Goal: Task Accomplishment & Management: Complete application form

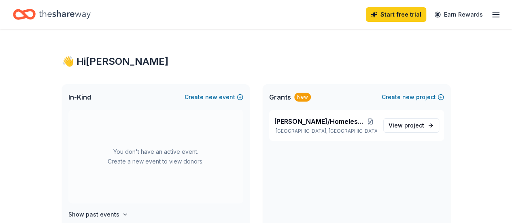
scroll to position [40, 0]
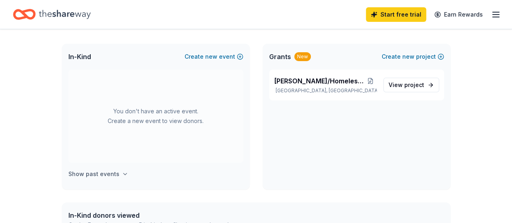
click at [113, 174] on h4 "Show past events" at bounding box center [93, 174] width 51 height 10
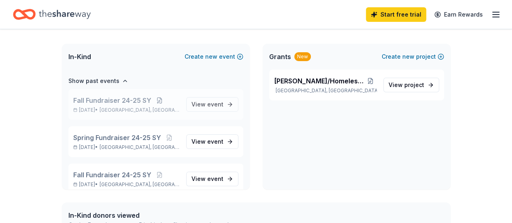
click at [129, 102] on span "Fall Fundraiser 24-25 SY" at bounding box center [112, 101] width 78 height 10
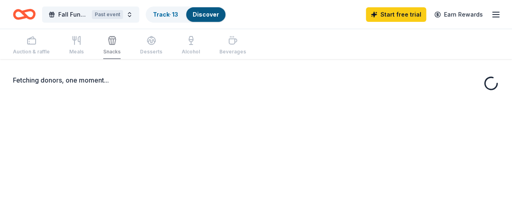
click at [211, 105] on div "Fetching donors, one moment..." at bounding box center [256, 170] width 512 height 223
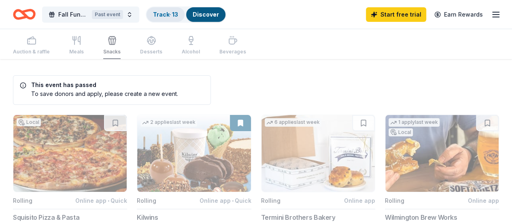
click at [166, 15] on link "Track · 13" at bounding box center [165, 14] width 25 height 7
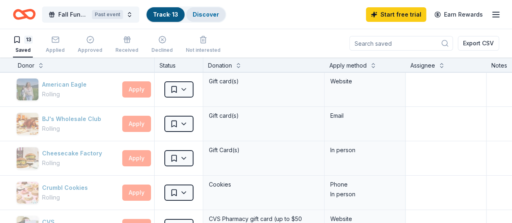
click at [211, 16] on link "Discover" at bounding box center [206, 14] width 26 height 7
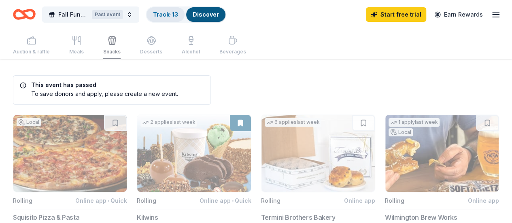
click at [172, 15] on link "Track · 13" at bounding box center [165, 14] width 25 height 7
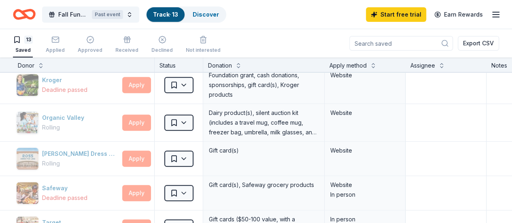
scroll to position [211, 0]
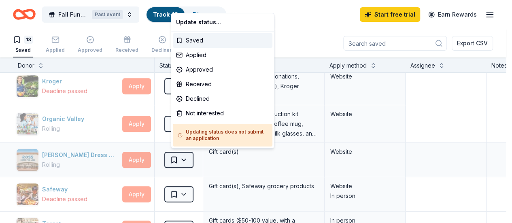
click at [191, 156] on html "Fall Fundraiser 24-25 SY Past event Track · 13 Discover Start free trial Earn R…" at bounding box center [256, 111] width 512 height 223
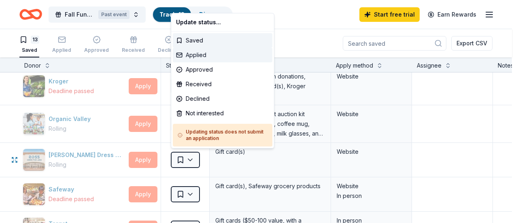
click at [206, 52] on div "Applied" at bounding box center [223, 55] width 100 height 15
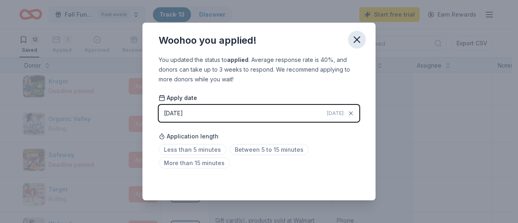
click at [357, 38] on icon "button" at bounding box center [356, 39] width 11 height 11
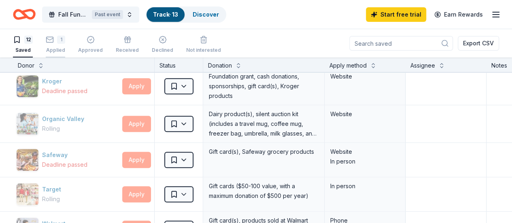
click at [64, 45] on div "1 Applied" at bounding box center [55, 40] width 19 height 18
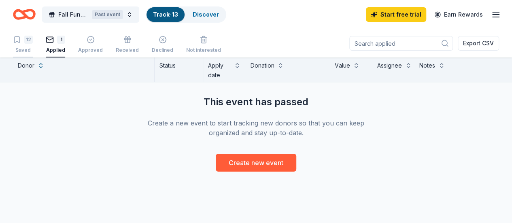
click at [28, 45] on div "12 Saved" at bounding box center [23, 45] width 20 height 18
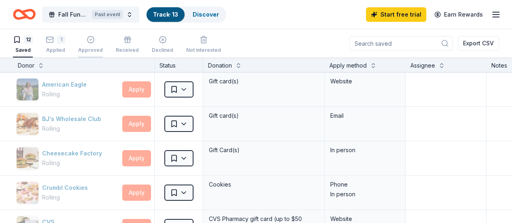
click at [95, 43] on icon "button" at bounding box center [91, 40] width 8 height 8
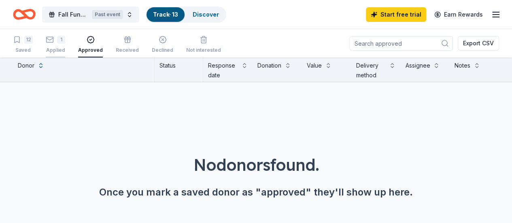
click at [65, 45] on div "1 Applied" at bounding box center [55, 40] width 19 height 18
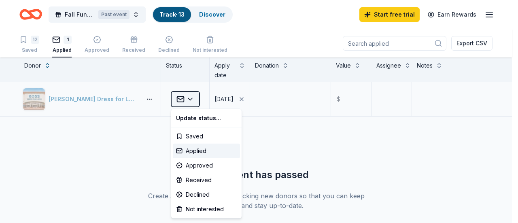
click at [193, 100] on html "Fall Fundraiser 24-25 SY Past event Track · 13 Discover Start free trial Earn R…" at bounding box center [259, 111] width 518 height 223
click at [201, 180] on div "Received" at bounding box center [206, 180] width 67 height 15
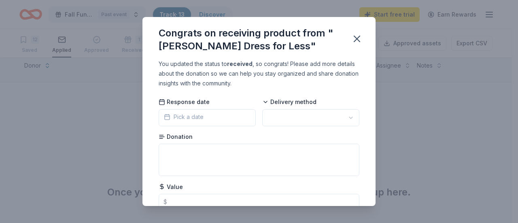
click at [195, 117] on span "Pick a date" at bounding box center [184, 117] width 40 height 10
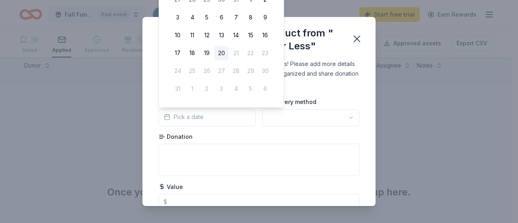
click at [334, 94] on div "You updated the status to received , so congrats! Please add more details about…" at bounding box center [259, 132] width 233 height 147
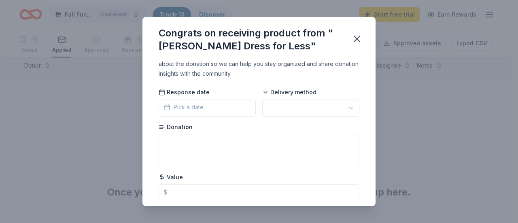
scroll to position [33, 0]
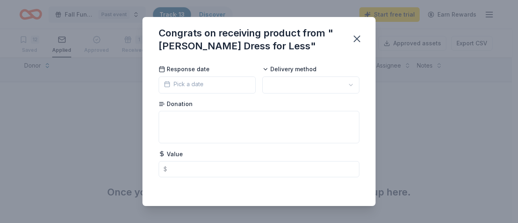
click at [181, 81] on span "Pick a date" at bounding box center [184, 84] width 40 height 10
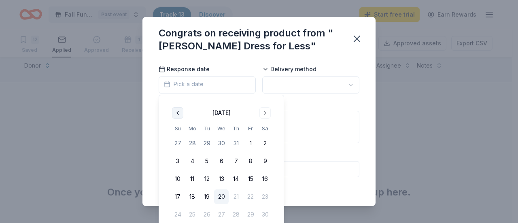
click at [179, 113] on button "Go to previous month" at bounding box center [177, 112] width 11 height 11
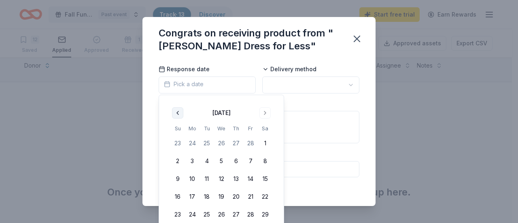
click at [179, 113] on button "Go to previous month" at bounding box center [177, 112] width 11 height 11
click at [266, 113] on button "Go to next month" at bounding box center [265, 112] width 11 height 11
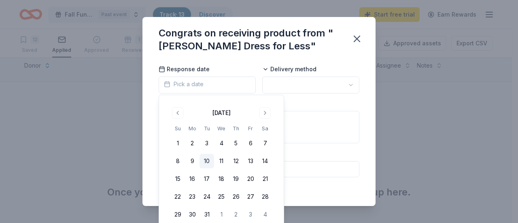
click at [209, 161] on button "10" at bounding box center [207, 161] width 15 height 15
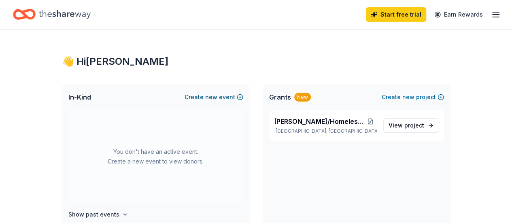
scroll to position [81, 0]
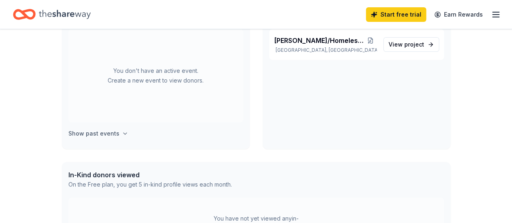
click at [99, 132] on h4 "Show past events" at bounding box center [93, 134] width 51 height 10
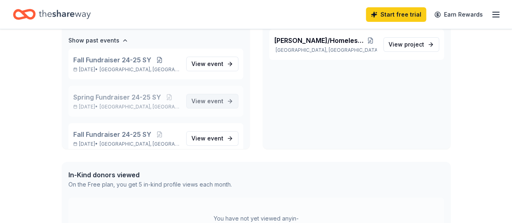
click at [208, 100] on span "event" at bounding box center [215, 101] width 16 height 7
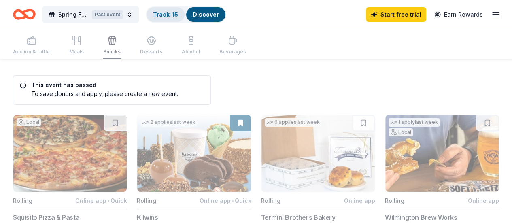
click at [171, 15] on link "Track · 15" at bounding box center [165, 14] width 25 height 7
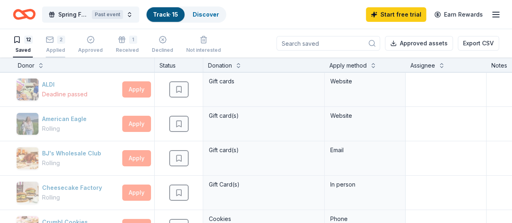
click at [63, 45] on div "2 Applied" at bounding box center [55, 45] width 19 height 18
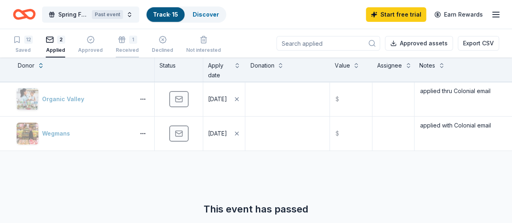
click at [130, 47] on div "Received" at bounding box center [127, 50] width 23 height 6
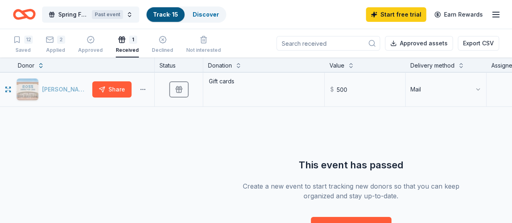
click at [149, 90] on html "Spring Fundraiser 24-25 SY Past event Track · 15 Discover Start free trial Earn…" at bounding box center [256, 111] width 512 height 223
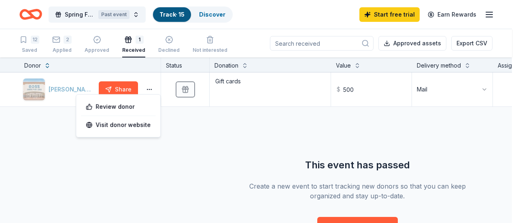
click at [192, 134] on html "Spring Fundraiser 24-25 SY Past event Track · 15 Discover Start free trial Earn…" at bounding box center [259, 111] width 518 height 223
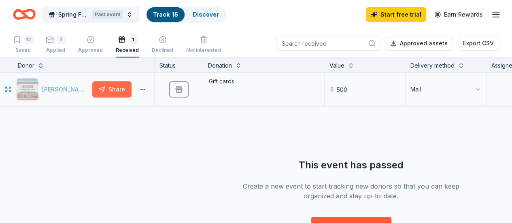
click at [128, 91] on button "Share" at bounding box center [111, 89] width 39 height 16
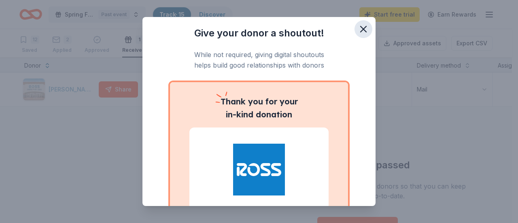
click at [360, 28] on icon "button" at bounding box center [363, 28] width 11 height 11
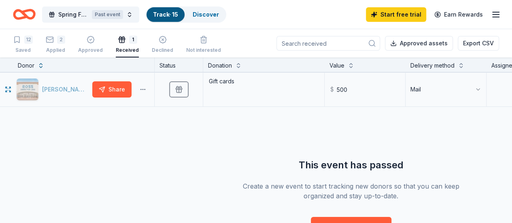
click at [150, 90] on html "Spring Fundraiser 24-25 SY Past event Track · 15 Discover Start free trial Earn…" at bounding box center [256, 111] width 512 height 223
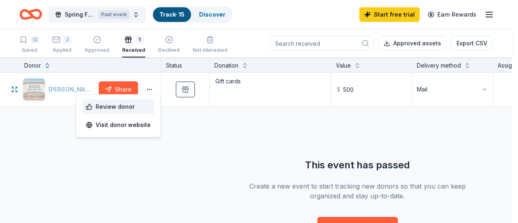
click at [129, 109] on div "Review donor" at bounding box center [118, 107] width 71 height 15
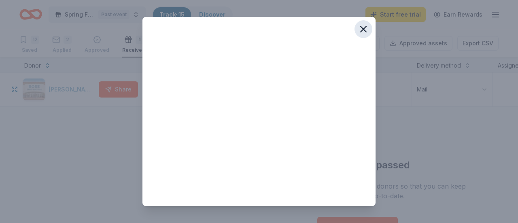
click at [361, 28] on icon "button" at bounding box center [363, 28] width 11 height 11
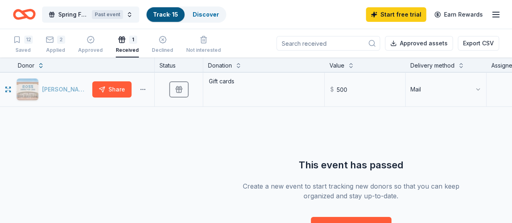
click at [148, 89] on html "Spring Fundraiser 24-25 SY Past event Track · 15 Discover Start free trial Earn…" at bounding box center [256, 111] width 512 height 223
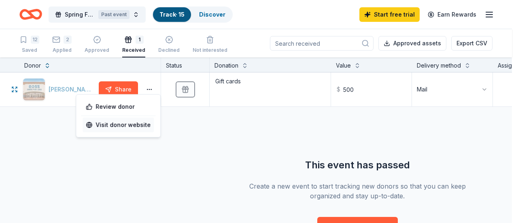
click at [132, 126] on link "Visit donor website" at bounding box center [118, 125] width 65 height 10
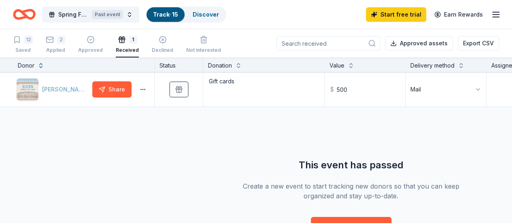
click at [29, 16] on icon "Home" at bounding box center [24, 14] width 23 height 19
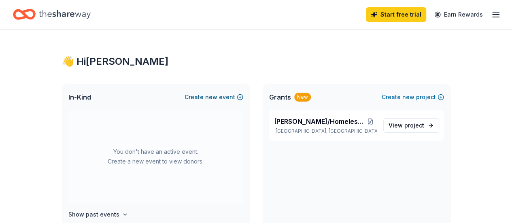
click at [222, 97] on button "Create new event" at bounding box center [214, 97] width 59 height 10
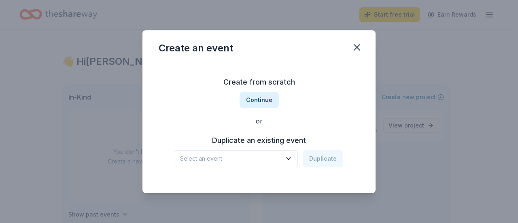
click at [290, 159] on icon "button" at bounding box center [289, 158] width 4 height 2
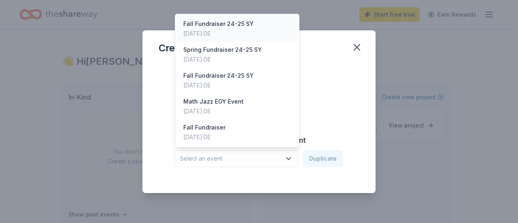
click at [240, 30] on div "[DATE] · DE" at bounding box center [218, 34] width 70 height 10
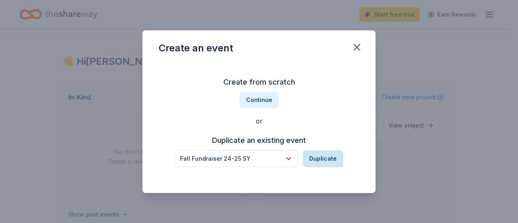
click at [330, 162] on button "Duplicate" at bounding box center [323, 158] width 40 height 17
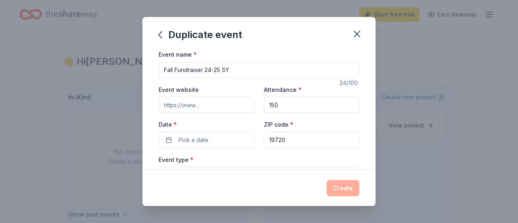
click at [283, 106] on input "150" at bounding box center [312, 105] width 96 height 16
drag, startPoint x: 282, startPoint y: 104, endPoint x: 266, endPoint y: 106, distance: 15.5
click at [266, 106] on input "150" at bounding box center [312, 105] width 96 height 16
type input "225"
click at [191, 139] on span "Pick a date" at bounding box center [194, 140] width 30 height 10
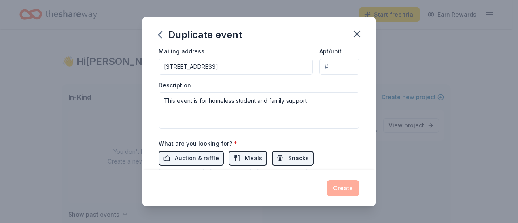
scroll to position [197, 0]
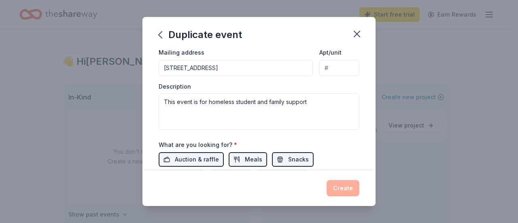
click at [379, 107] on div "Duplicate event Event name * Fall Fundraiser 24-25 SY 24 /100 Event website Att…" at bounding box center [259, 111] width 518 height 223
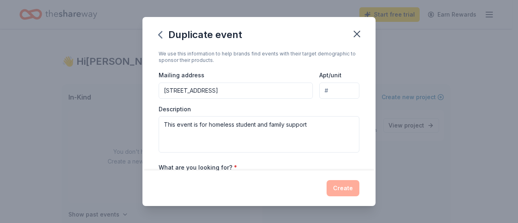
scroll to position [167, 0]
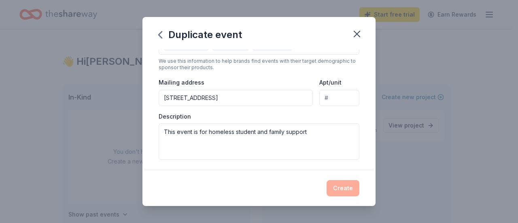
click at [172, 96] on input "[STREET_ADDRESS]" at bounding box center [236, 98] width 154 height 16
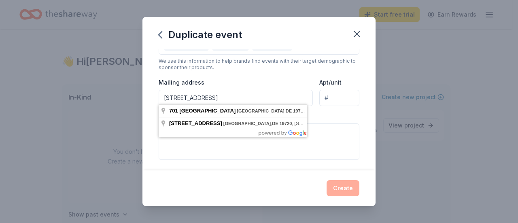
type input "[STREET_ADDRESS]"
click at [281, 45] on div "Duplicate event" at bounding box center [259, 33] width 233 height 32
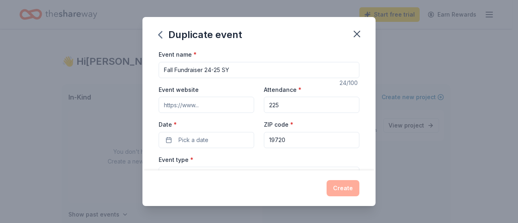
scroll to position [0, 0]
click at [212, 138] on button "Pick a date" at bounding box center [207, 140] width 96 height 16
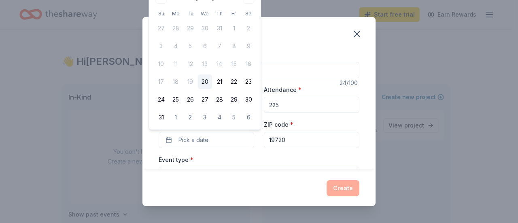
click at [328, 47] on div "Duplicate event" at bounding box center [259, 33] width 233 height 32
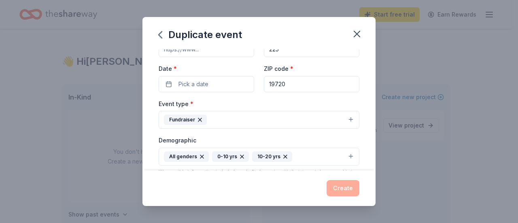
scroll to position [74, 0]
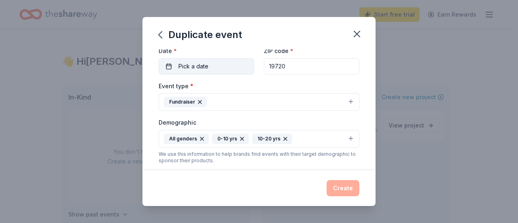
click at [199, 66] on span "Pick a date" at bounding box center [194, 67] width 30 height 10
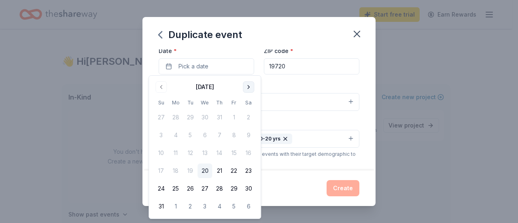
click at [251, 86] on button "Go to next month" at bounding box center [248, 86] width 11 height 11
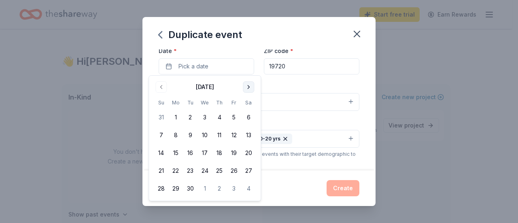
click at [251, 86] on button "Go to next month" at bounding box center [248, 86] width 11 height 11
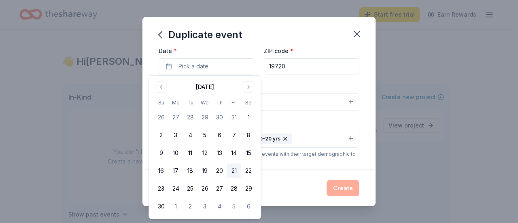
click at [236, 169] on button "21" at bounding box center [234, 171] width 15 height 15
click at [293, 77] on div "Event name * Fall Fundraiser 24-25 SY 24 /100 Event website Attendance * 225 Da…" at bounding box center [259, 164] width 201 height 376
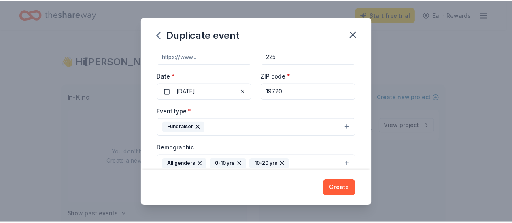
scroll to position [69, 0]
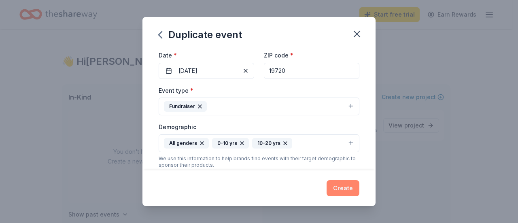
click at [345, 187] on button "Create" at bounding box center [343, 188] width 33 height 16
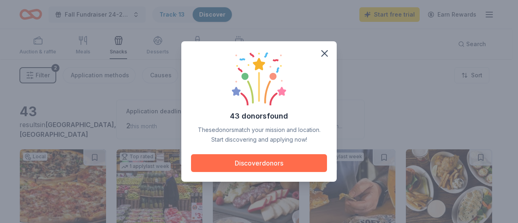
click at [283, 163] on button "Discover donors" at bounding box center [259, 163] width 136 height 18
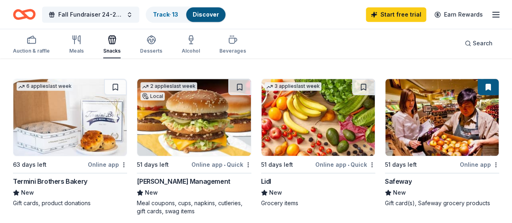
scroll to position [233, 0]
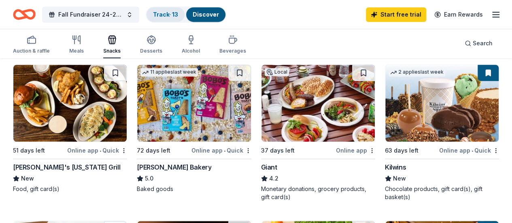
click at [175, 15] on link "Track · 13" at bounding box center [165, 14] width 25 height 7
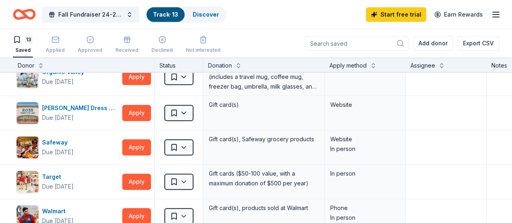
scroll to position [261, 0]
